Goal: Find specific page/section: Find specific page/section

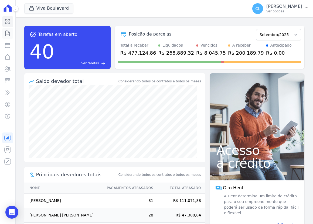
click at [7, 33] on icon at bounding box center [7, 33] width 6 height 6
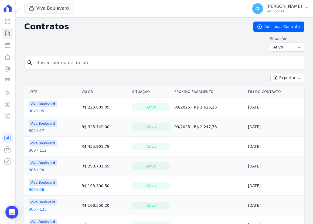
click at [63, 65] on input "search" at bounding box center [167, 62] width 268 height 11
type input "210"
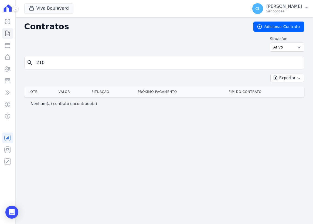
drag, startPoint x: 64, startPoint y: 67, endPoint x: 32, endPoint y: 65, distance: 31.8
click at [32, 65] on div "search 210" at bounding box center [164, 62] width 280 height 13
click at [58, 59] on input "210" at bounding box center [167, 62] width 268 height 11
drag, startPoint x: 48, startPoint y: 63, endPoint x: 23, endPoint y: 63, distance: 25.1
click at [23, 63] on div "Contratos Adicionar Contrato Situação: Ativo Todos Pausado Distratado Rascunho …" at bounding box center [164, 120] width 297 height 207
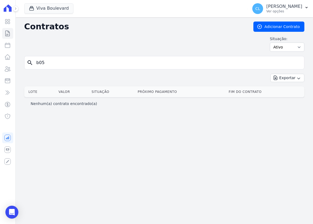
type input "b05"
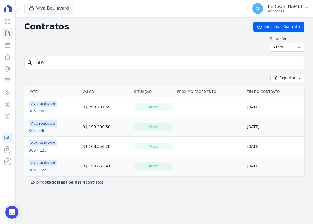
drag, startPoint x: 49, startPoint y: 64, endPoint x: 40, endPoint y: 65, distance: 9.7
click at [40, 65] on input "b05" at bounding box center [167, 62] width 268 height 11
type input "b22"
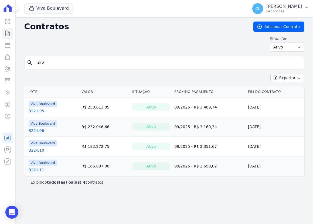
click at [50, 60] on input "b22" at bounding box center [167, 62] width 268 height 11
drag, startPoint x: 48, startPoint y: 65, endPoint x: 9, endPoint y: 64, distance: 38.3
click at [9, 64] on div "Visão Geral Contratos [GEOGRAPHIC_DATA] Lotes Clientes Minha Carteira Transferê…" at bounding box center [156, 112] width 313 height 224
type input "v03"
